Goal: Task Accomplishment & Management: Use online tool/utility

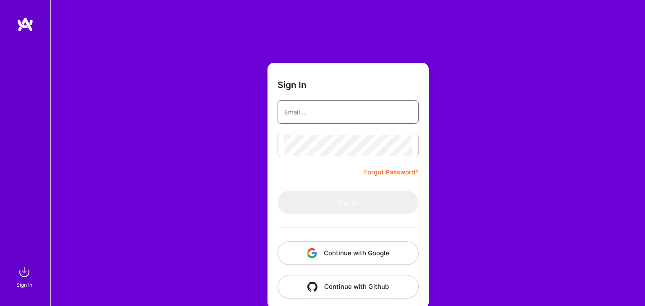
type input "[EMAIL_ADDRESS][DOMAIN_NAME]"
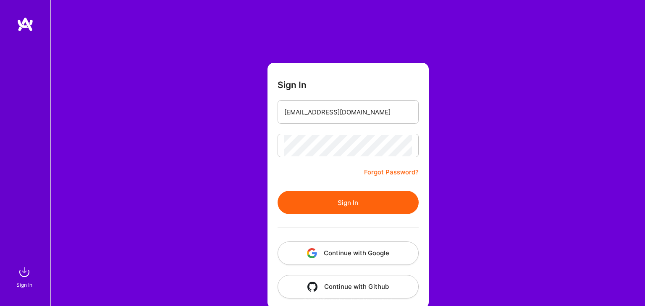
click at [350, 203] on button "Sign In" at bounding box center [347, 203] width 141 height 24
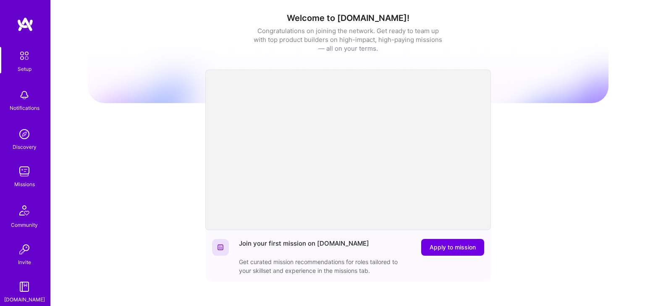
click at [25, 174] on img at bounding box center [24, 171] width 17 height 17
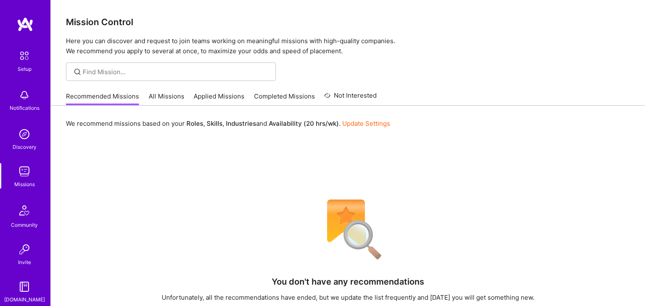
click at [157, 91] on div "Recommended Missions All Missions Applied Missions Completed Missions Not Inter…" at bounding box center [221, 96] width 311 height 18
click at [166, 98] on link "All Missions" at bounding box center [167, 99] width 36 height 14
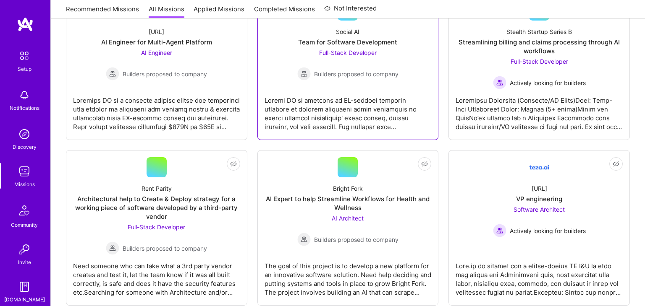
scroll to position [1387, 0]
